Goal: Find specific page/section: Find specific page/section

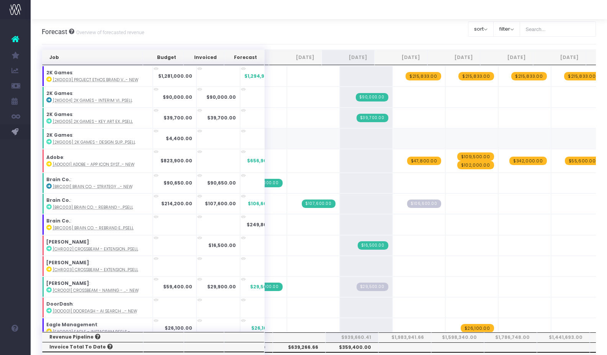
scroll to position [0, 74]
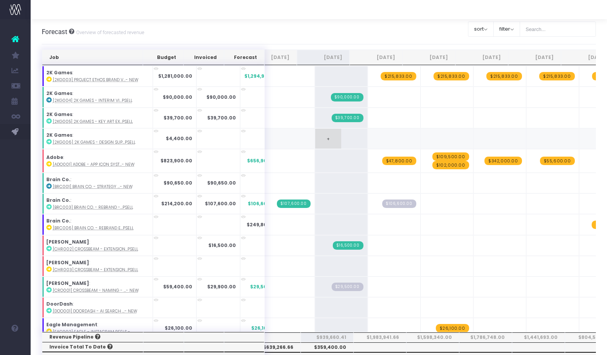
click at [315, 141] on span "+" at bounding box center [328, 139] width 26 height 20
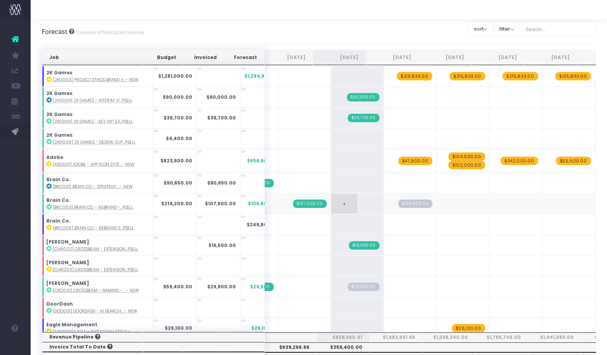
scroll to position [0, 0]
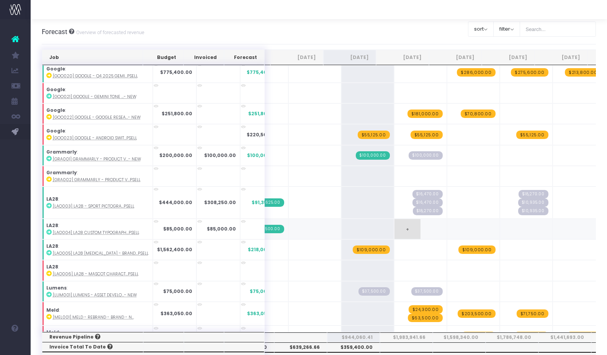
scroll to position [445, 0]
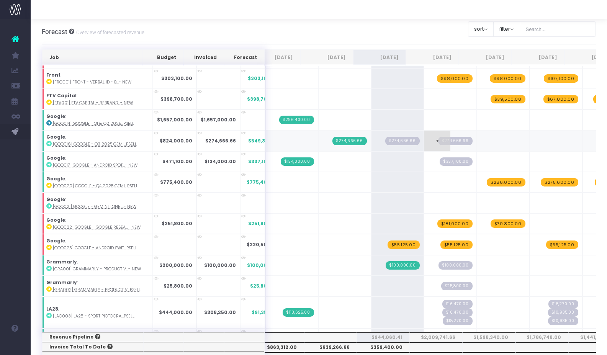
scroll to position [338, 18]
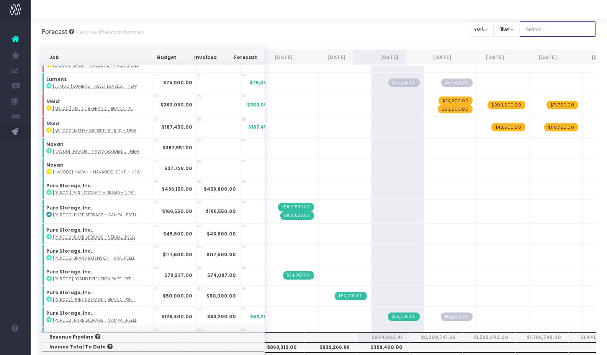
click at [546, 30] on input "text" at bounding box center [558, 28] width 77 height 15
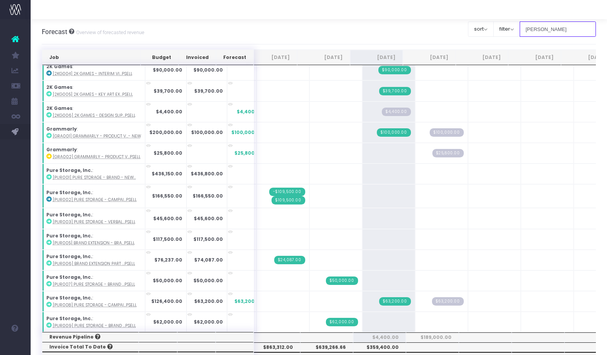
type input "darragh"
